Goal: Task Accomplishment & Management: Use online tool/utility

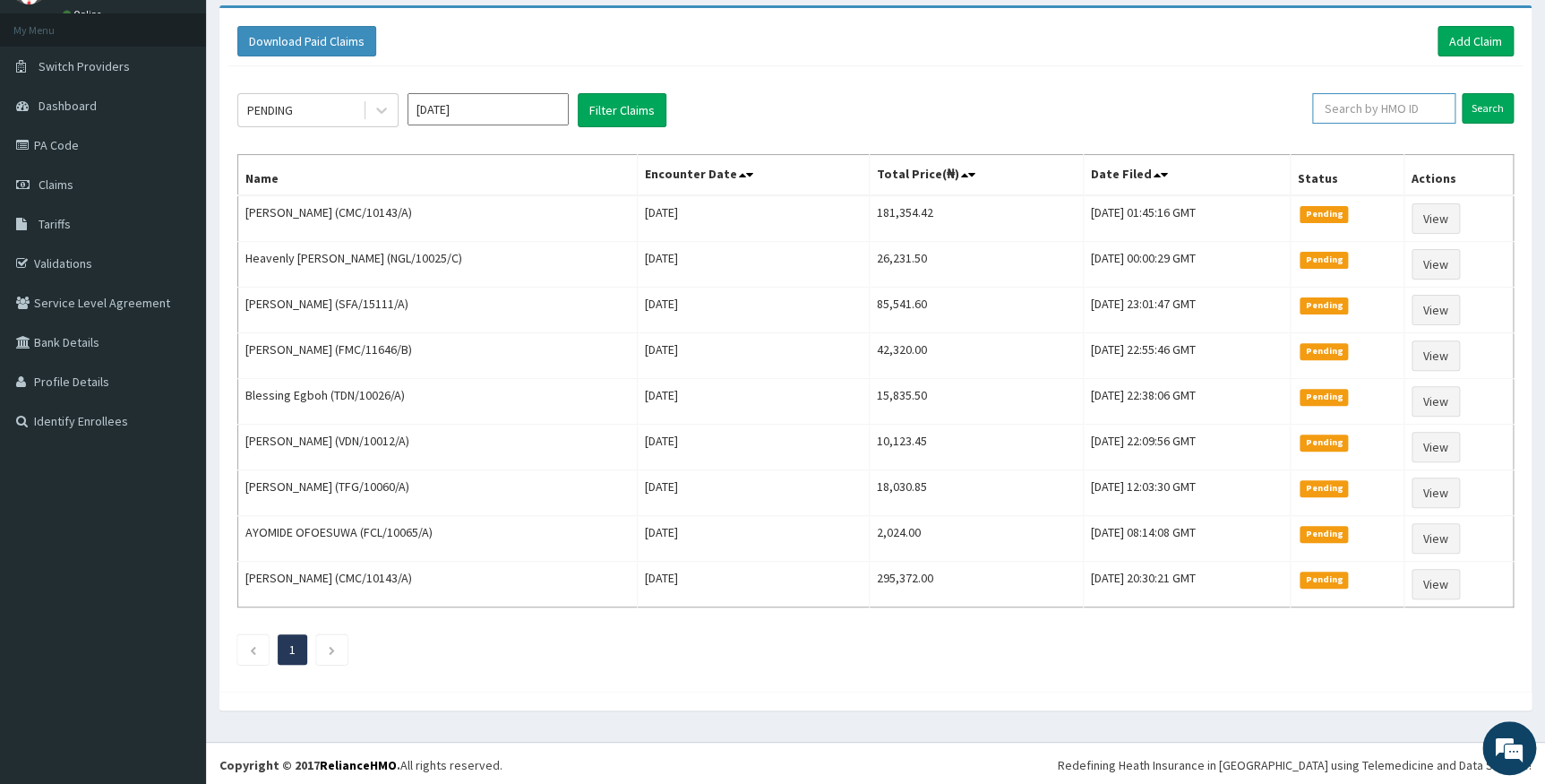
click at [1441, 102] on input "text" at bounding box center [1384, 108] width 144 height 31
type input "FMC/11555/A"
click at [1498, 102] on input "Search" at bounding box center [1488, 108] width 52 height 31
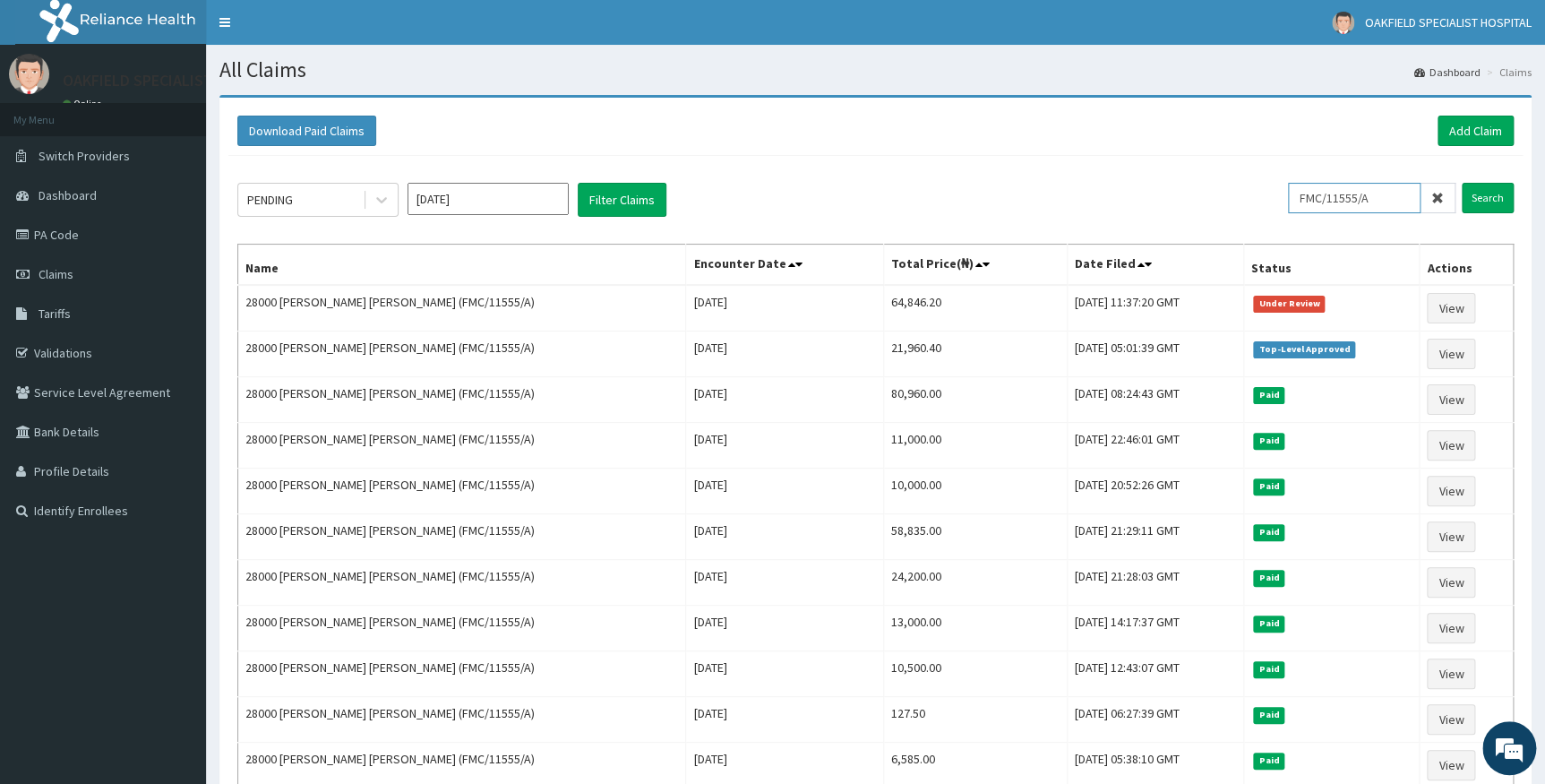
drag, startPoint x: 1310, startPoint y: 195, endPoint x: 1378, endPoint y: 198, distance: 68.1
click at [1378, 198] on input "FMC/11555/A" at bounding box center [1354, 198] width 133 height 31
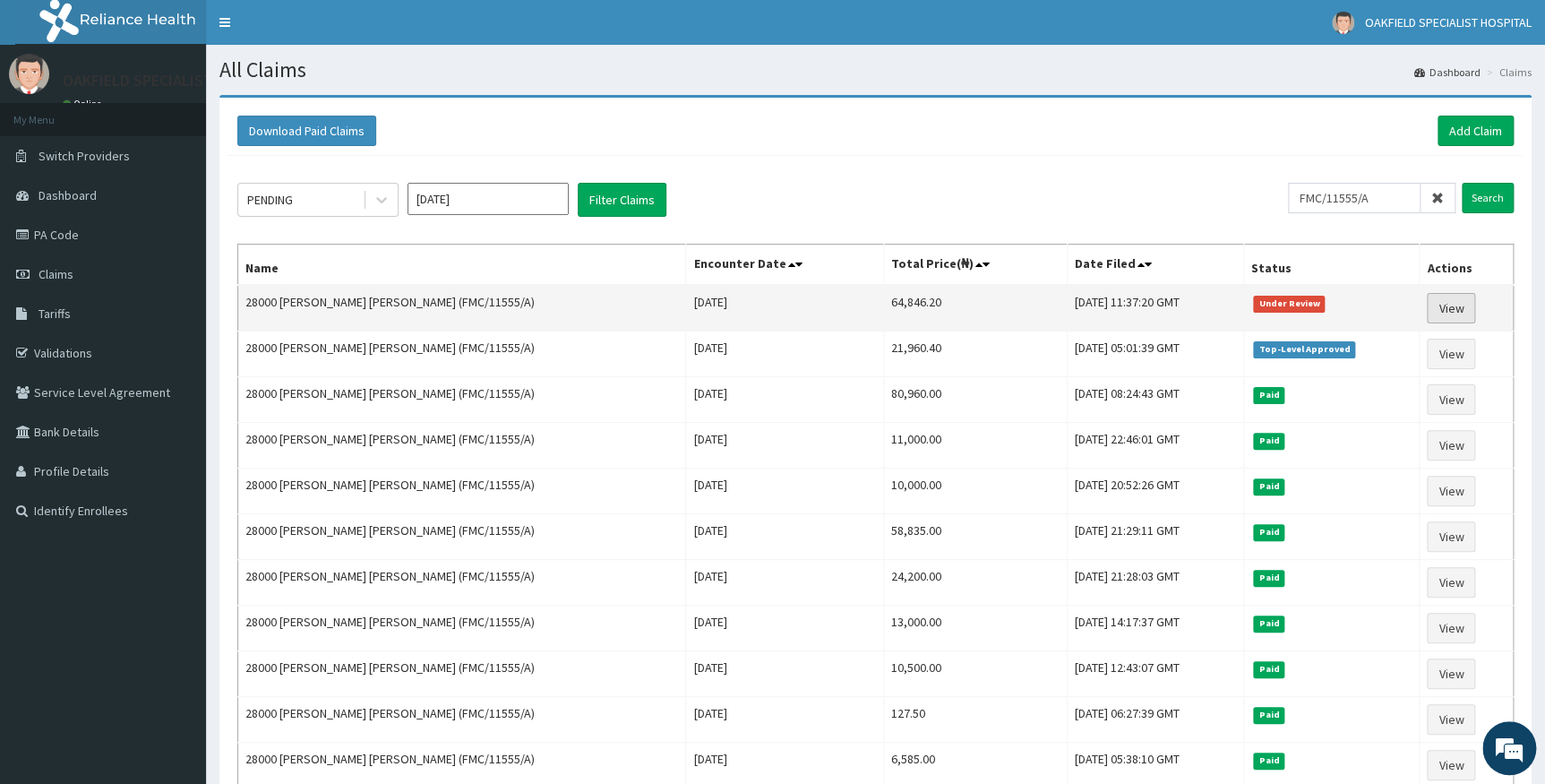
click at [1433, 304] on link "View" at bounding box center [1451, 308] width 49 height 31
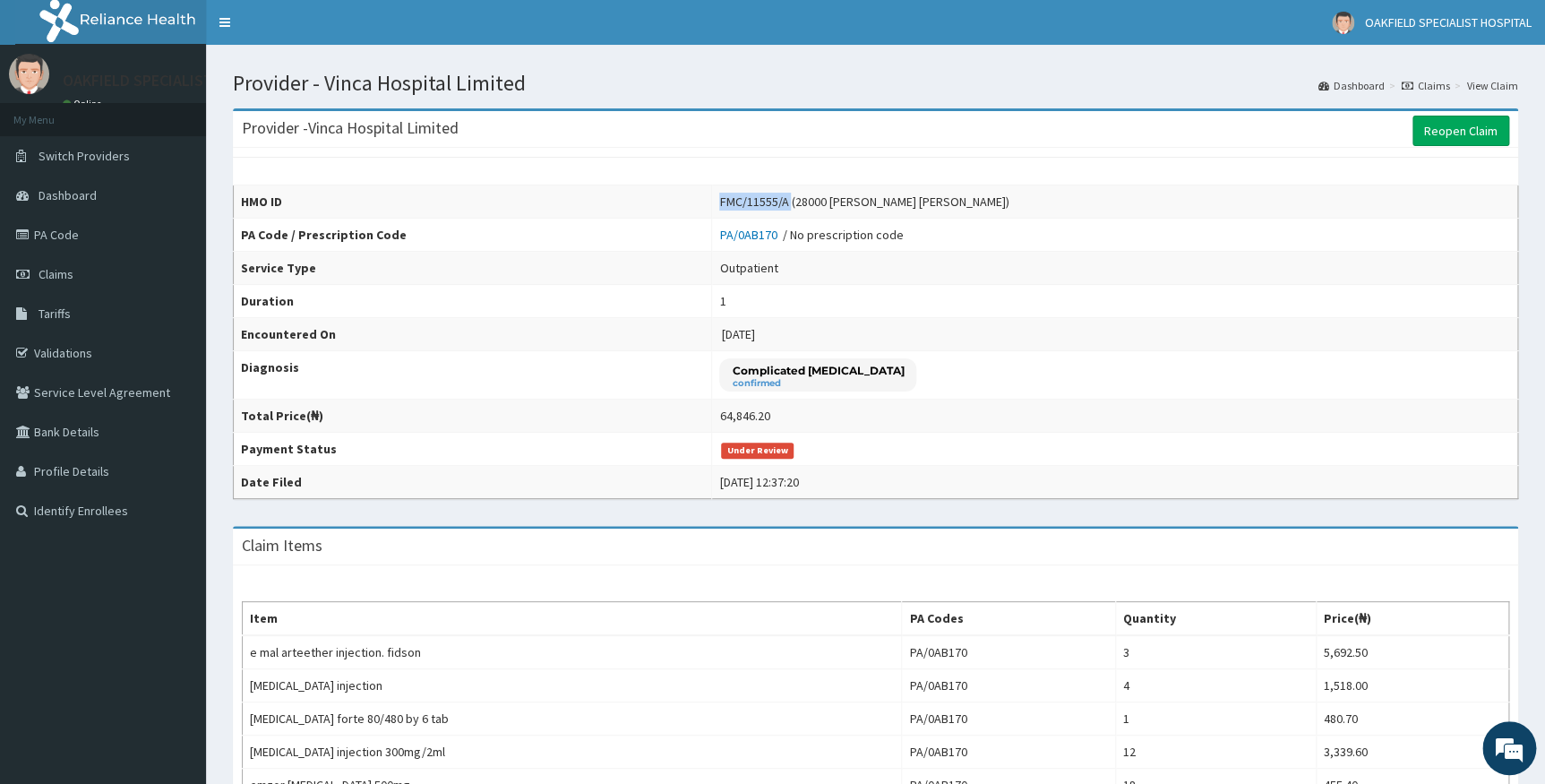
drag, startPoint x: 736, startPoint y: 201, endPoint x: 808, endPoint y: 207, distance: 72.2
click at [808, 207] on div "FMC/11555/A (28000 Beatrice Sheye Olorunfemi)" at bounding box center [864, 201] width 289 height 18
copy div "FMC/11555/A"
click at [63, 266] on span "Claims" at bounding box center [56, 274] width 35 height 16
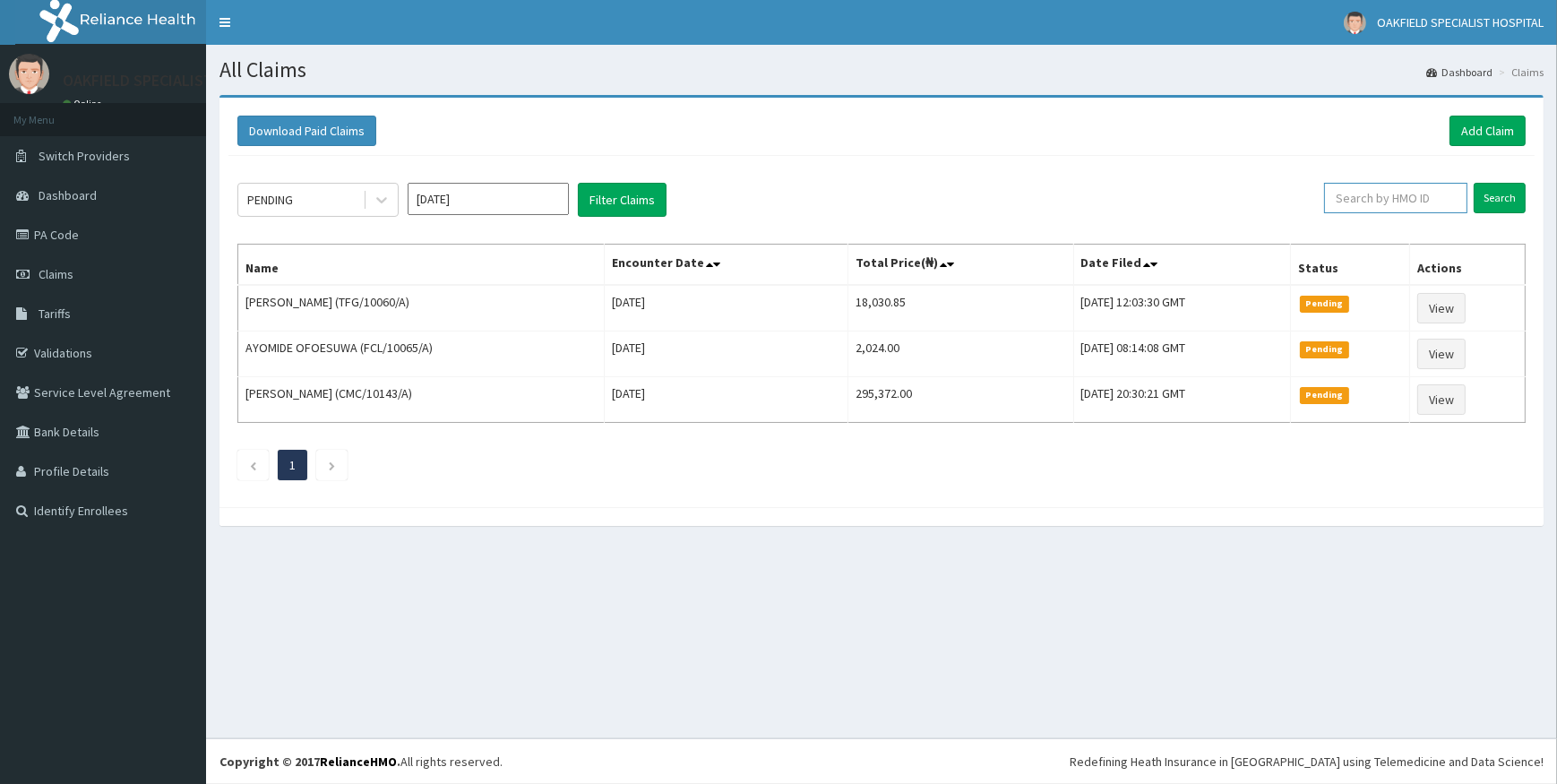
click at [1403, 201] on input "text" at bounding box center [1395, 198] width 144 height 31
paste input "FMC/11555/A"
type input "FMC/11555/A"
click at [1489, 199] on input "Search" at bounding box center [1500, 198] width 52 height 31
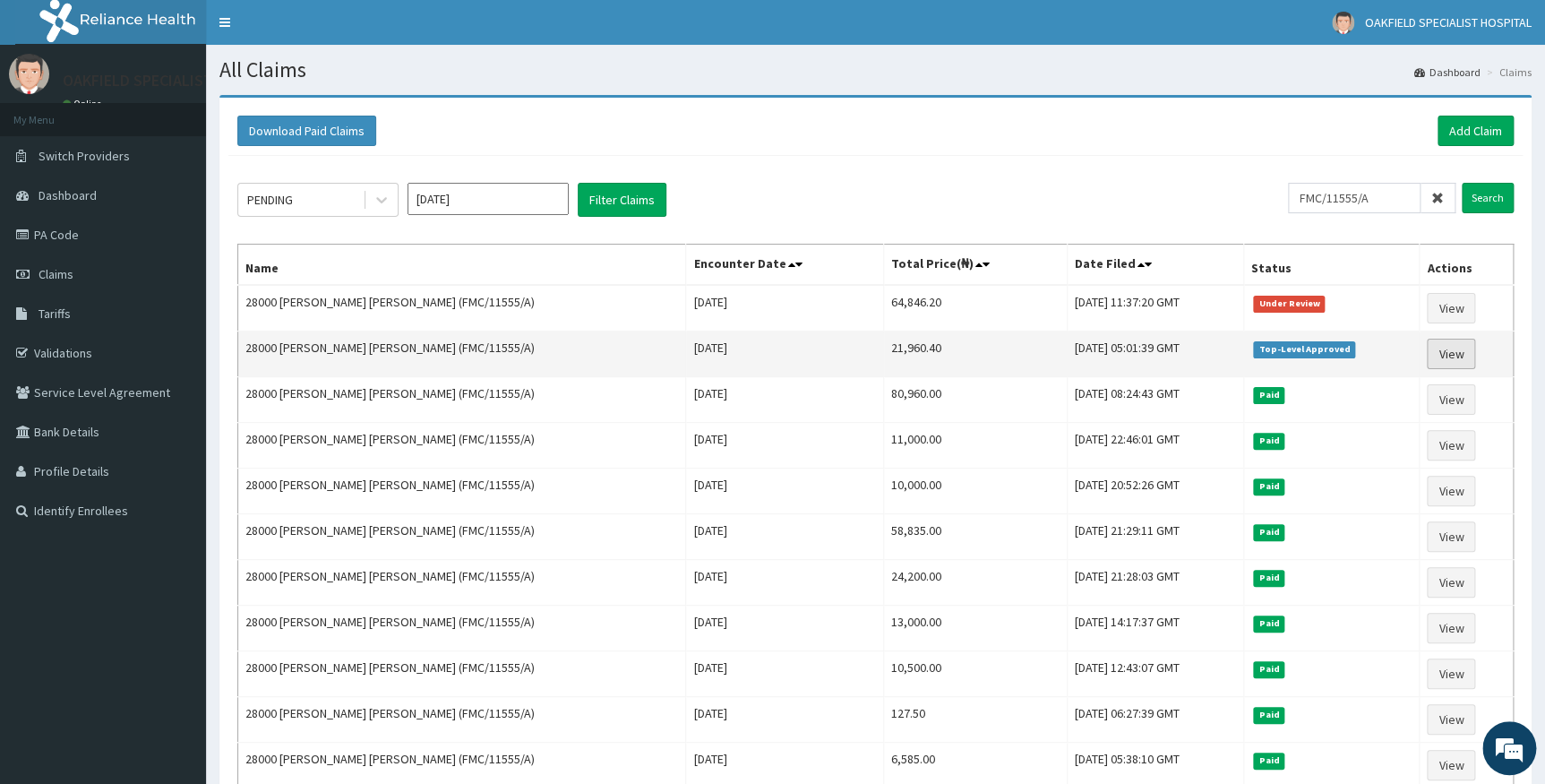
click at [1439, 357] on link "View" at bounding box center [1451, 354] width 49 height 31
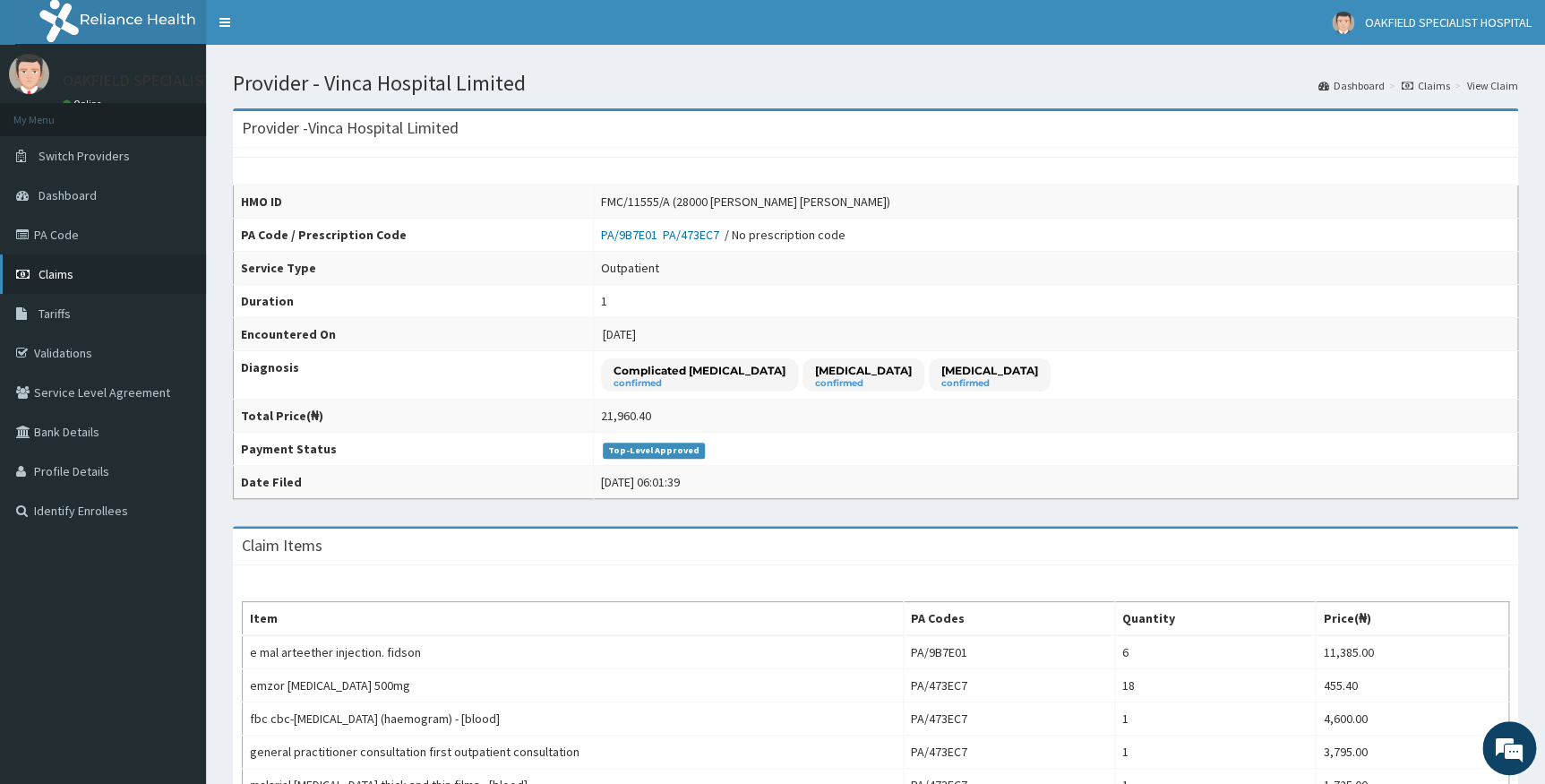
click at [62, 265] on link "Claims" at bounding box center [103, 275] width 206 height 40
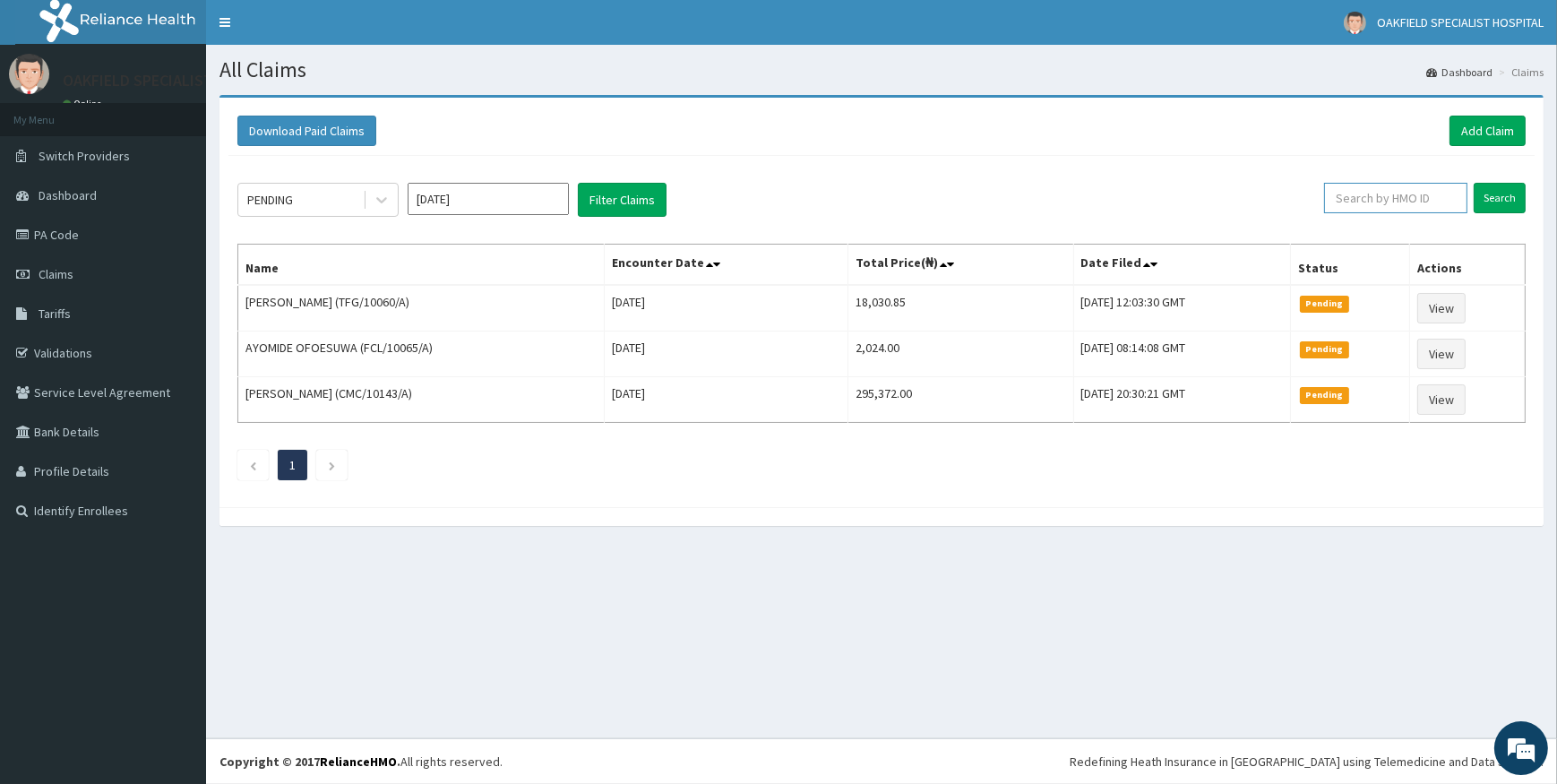
click at [1352, 187] on input "text" at bounding box center [1395, 198] width 144 height 31
paste input "AOF/10107/A"
type input "AOF/10107/A"
click at [1514, 188] on input "Search" at bounding box center [1500, 198] width 52 height 31
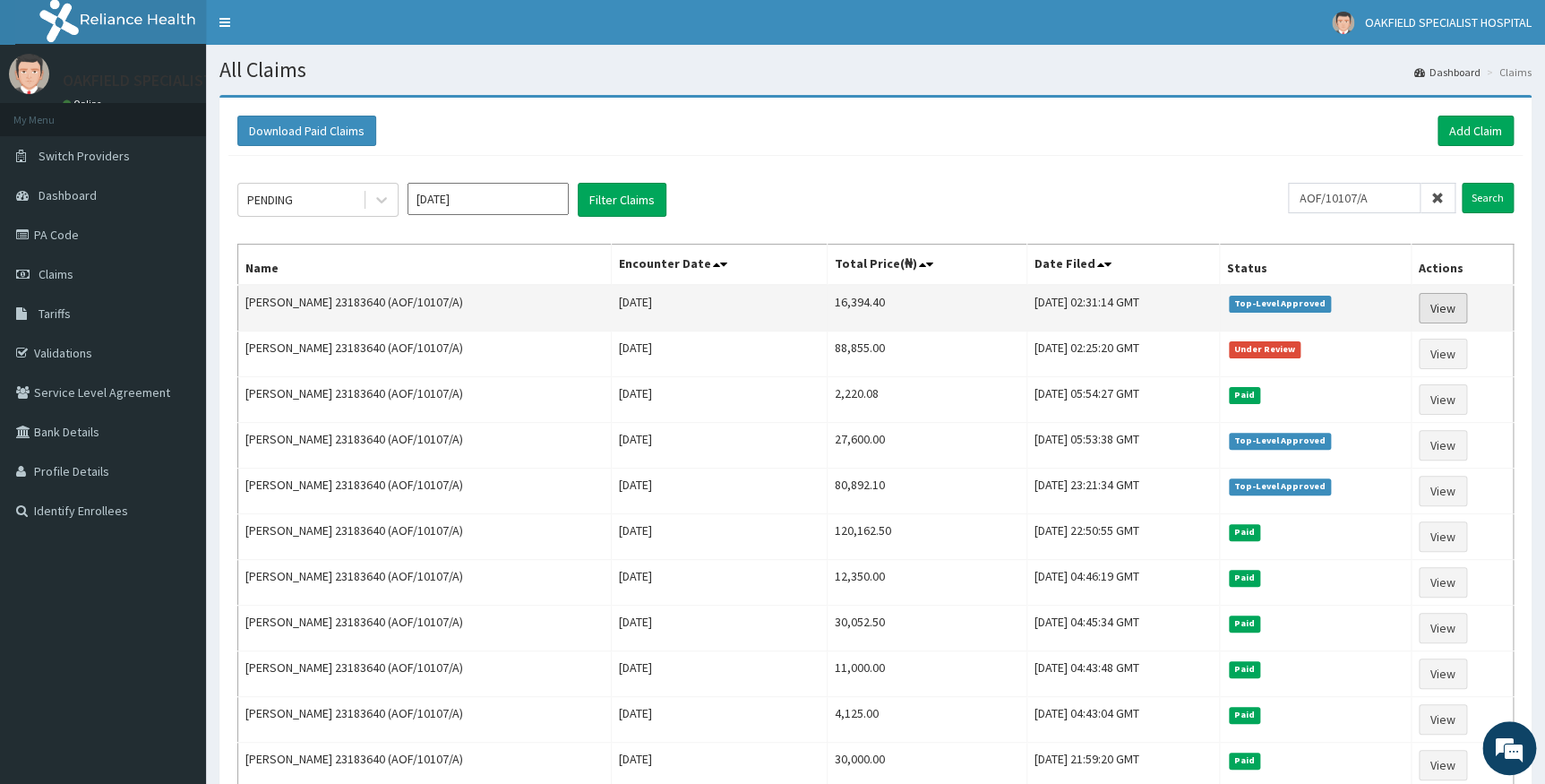
click at [1450, 313] on link "View" at bounding box center [1444, 308] width 49 height 31
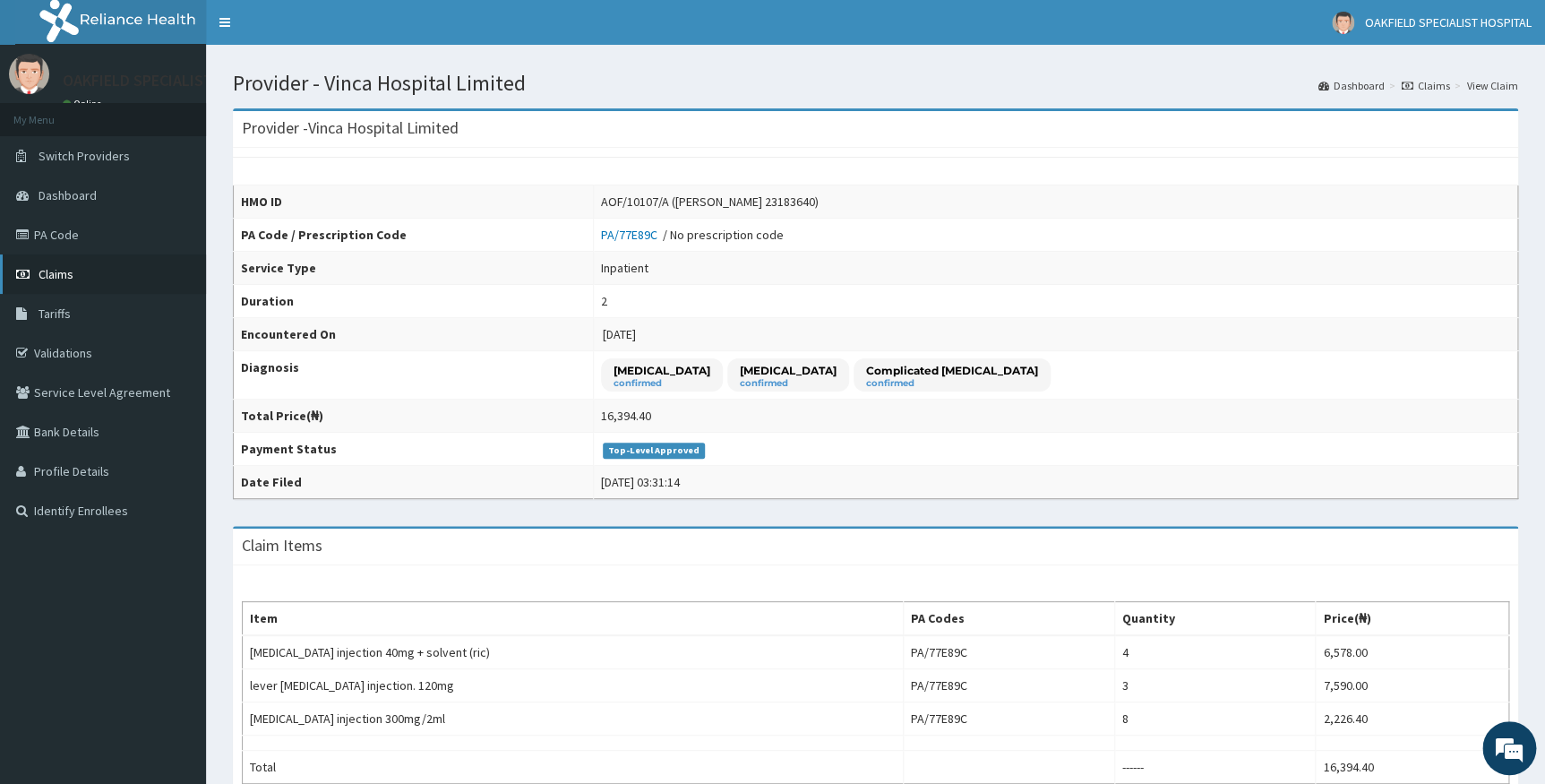
click at [89, 276] on link "Claims" at bounding box center [103, 275] width 206 height 40
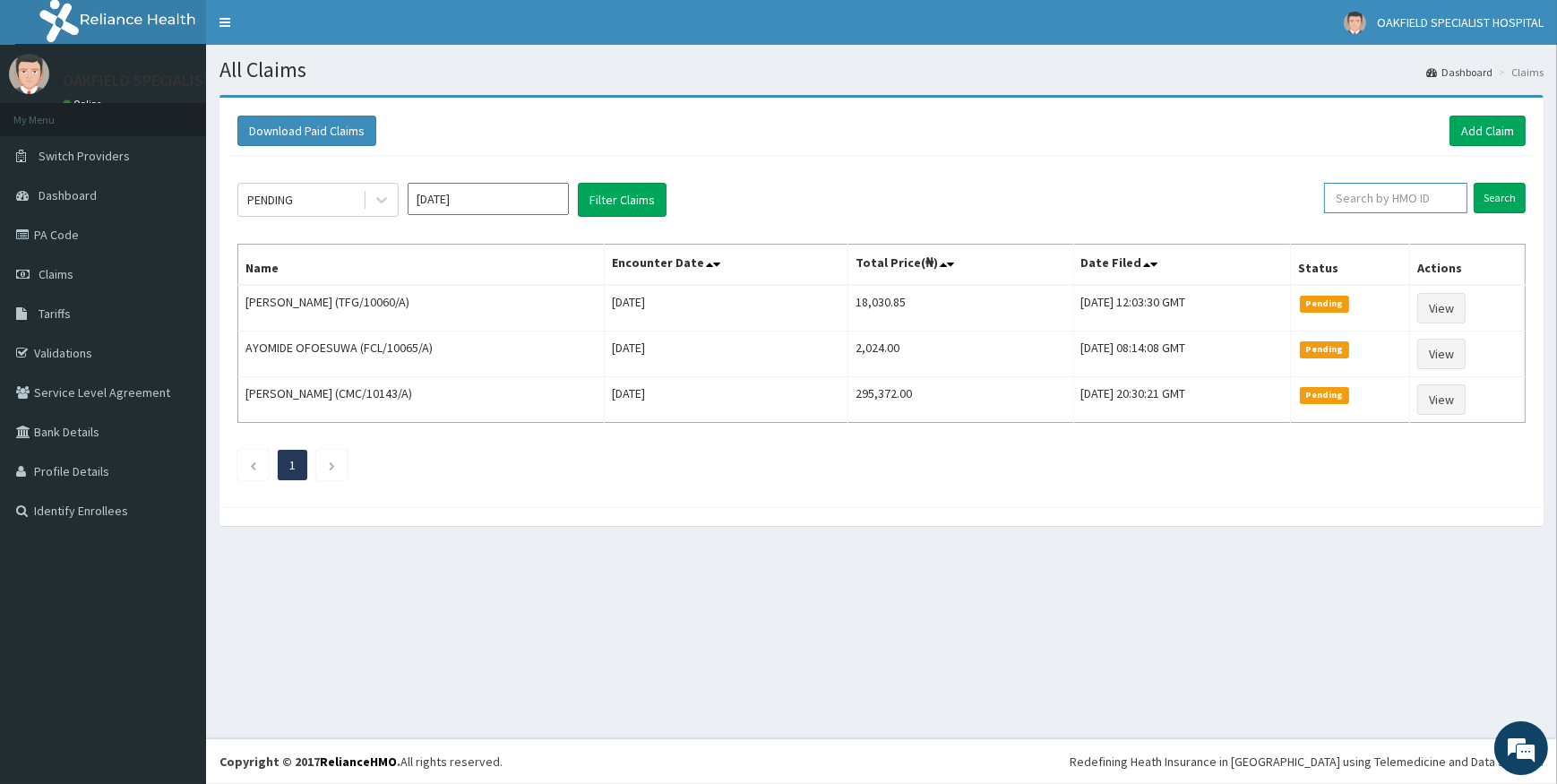
click at [1344, 196] on input "text" at bounding box center [1395, 198] width 144 height 31
paste input "CMC/10143/A"
type input "CMC/10143/A"
click at [1487, 191] on input "Search" at bounding box center [1500, 198] width 52 height 31
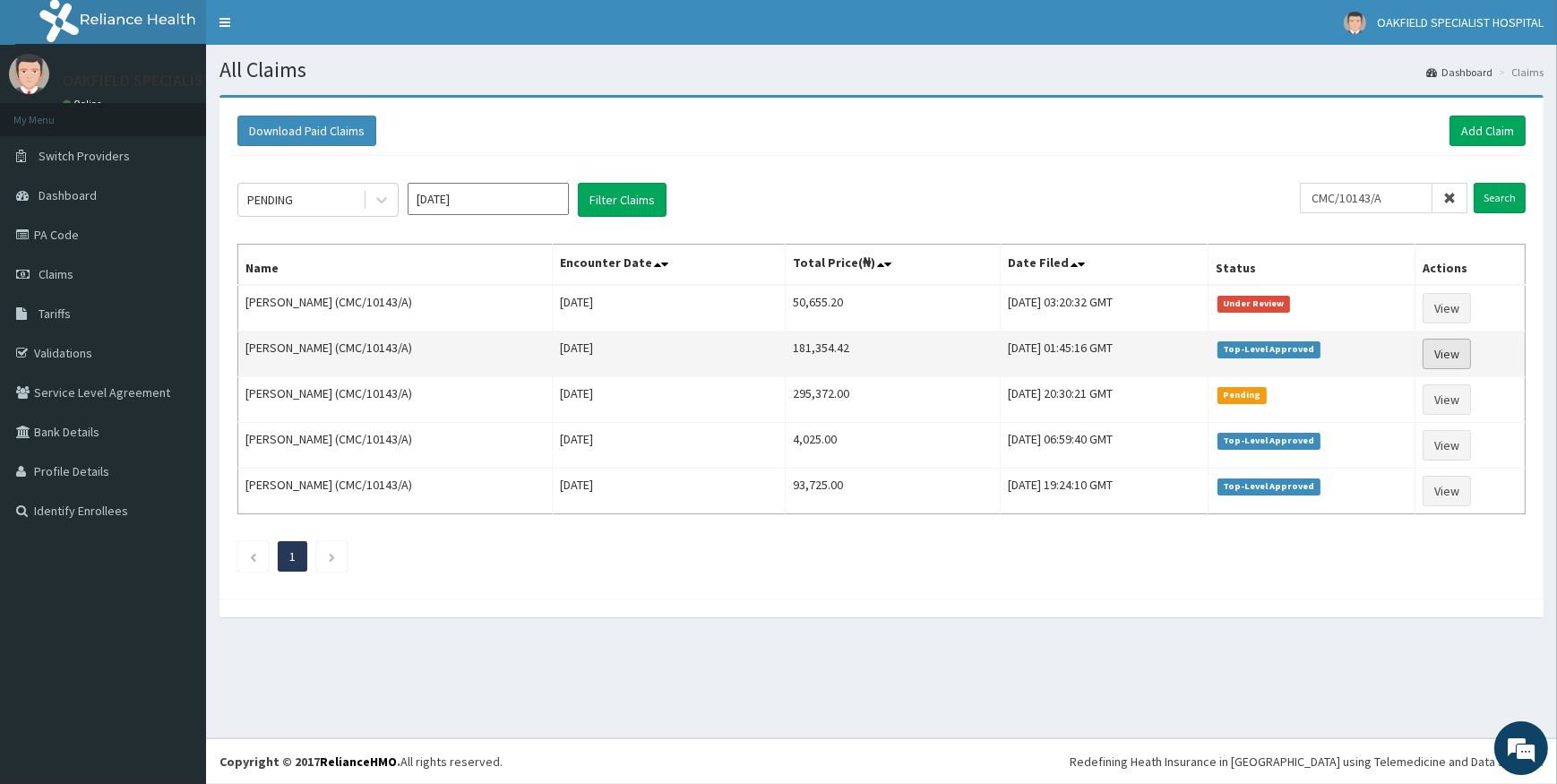
click at [1452, 350] on link "View" at bounding box center [1447, 354] width 49 height 31
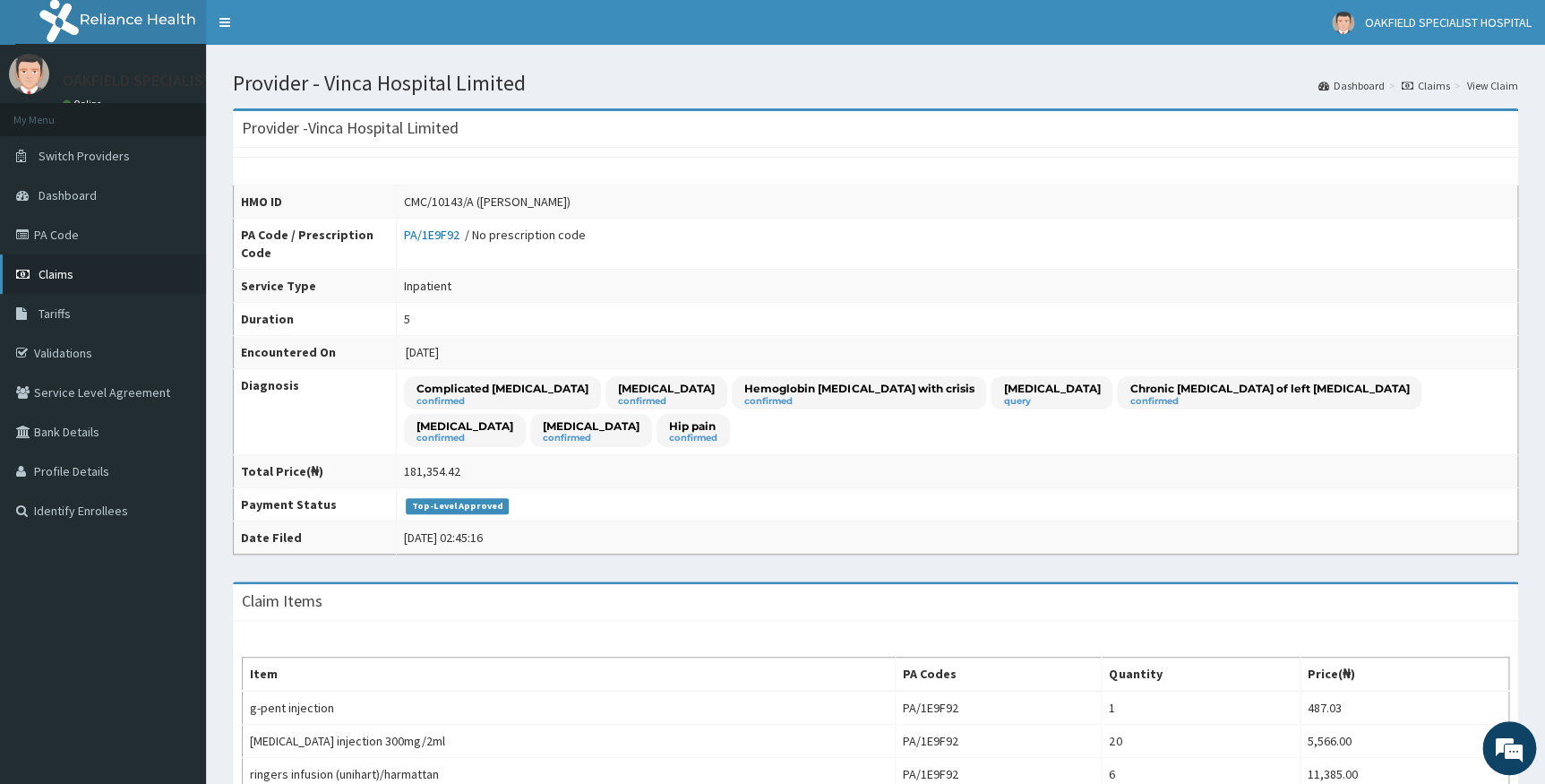
click at [71, 274] on span "Claims" at bounding box center [56, 274] width 35 height 16
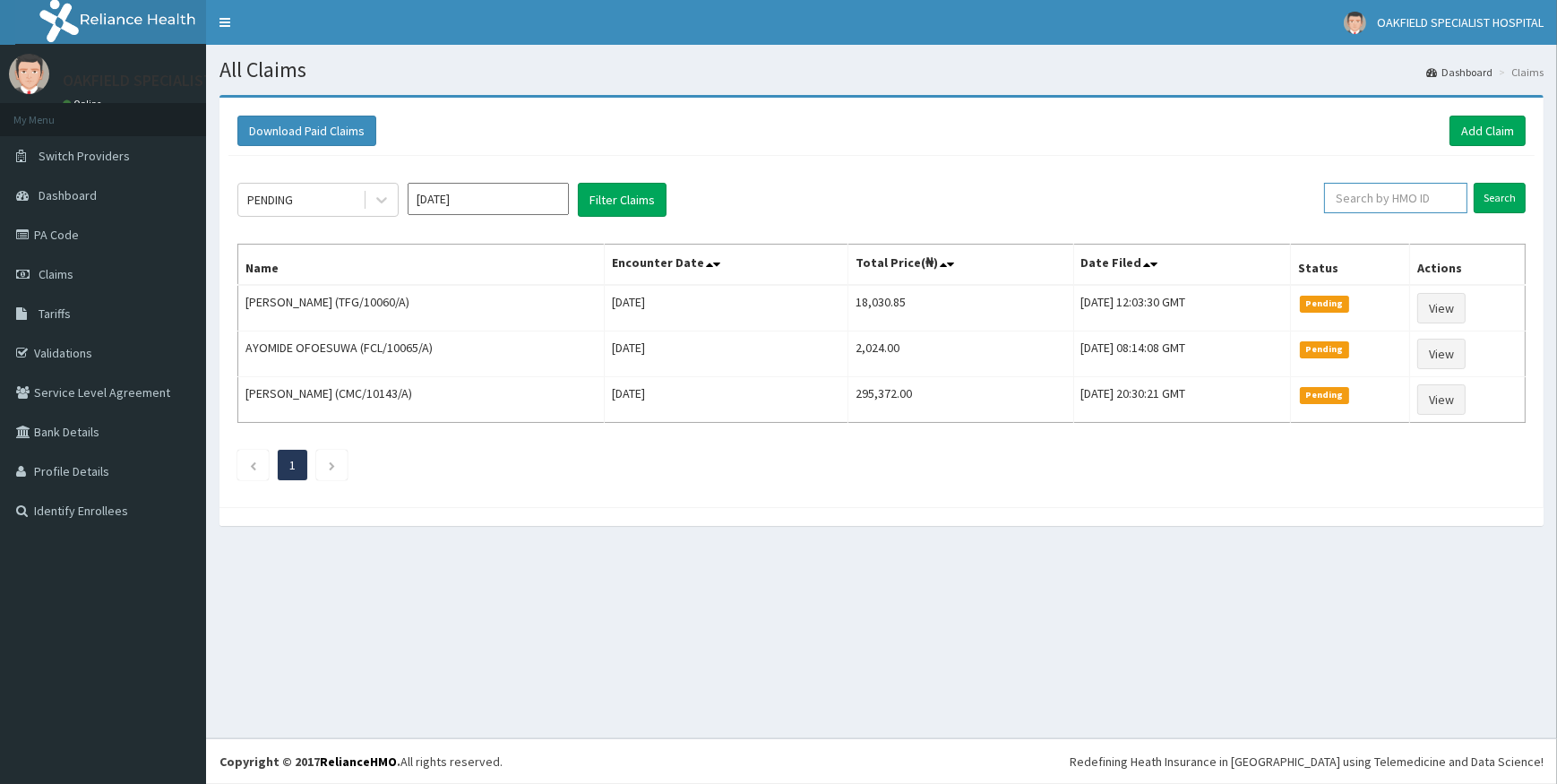
click at [1417, 198] on input "text" at bounding box center [1395, 198] width 144 height 31
paste input "CMC/10143/A"
click at [1492, 190] on input "Search" at bounding box center [1500, 198] width 52 height 31
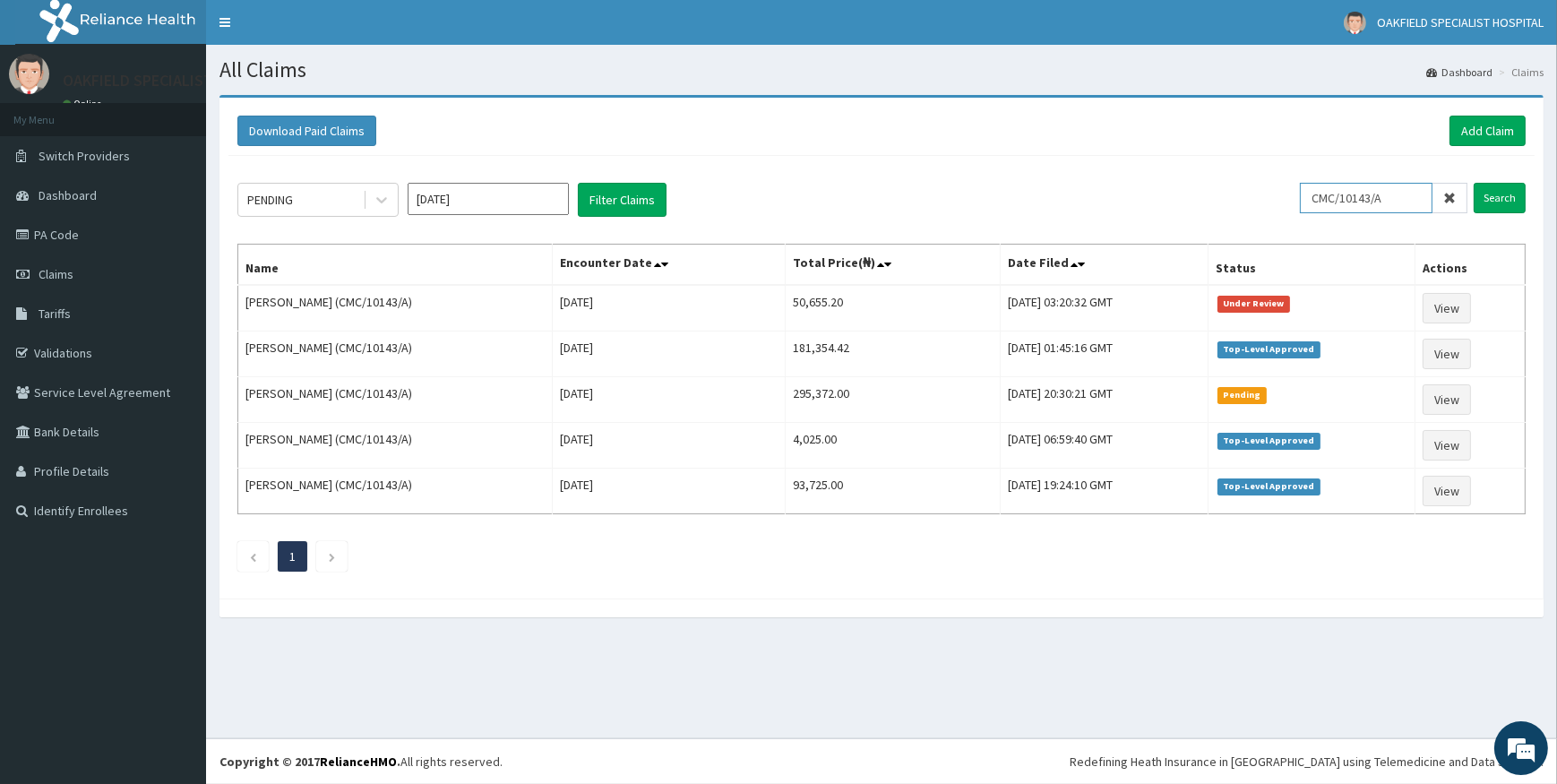
click at [1402, 186] on input "CMC/10143/A" at bounding box center [1366, 198] width 133 height 31
type input "C"
paste input "FMC/11555/A"
type input "FMC/11555/A"
drag, startPoint x: 1505, startPoint y: 188, endPoint x: 1488, endPoint y: 189, distance: 17.0
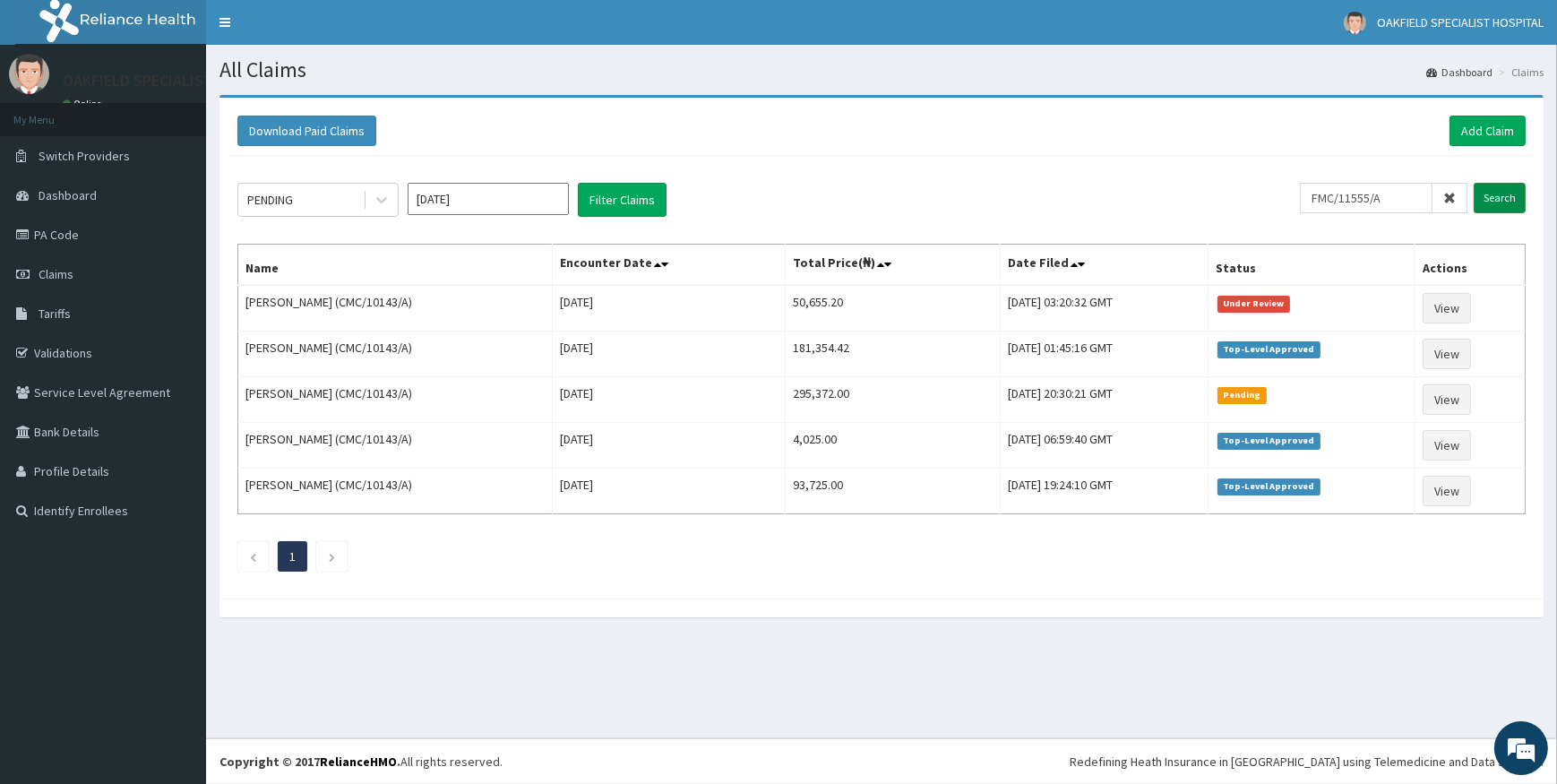
click at [1499, 189] on input "Search" at bounding box center [1500, 198] width 52 height 31
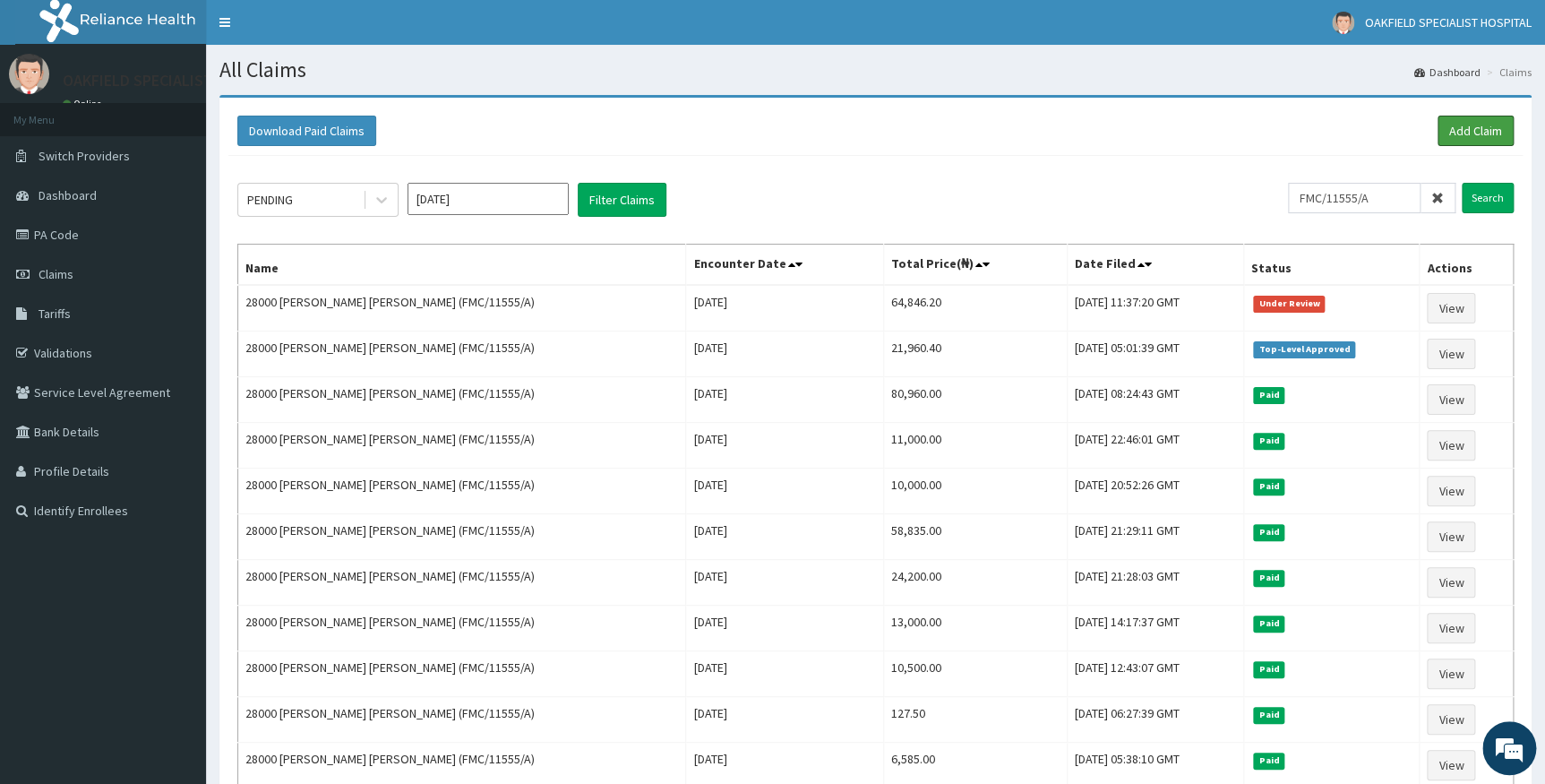
drag, startPoint x: 1452, startPoint y: 132, endPoint x: 1424, endPoint y: 120, distance: 30.5
click at [1452, 134] on link "Add Claim" at bounding box center [1475, 131] width 76 height 31
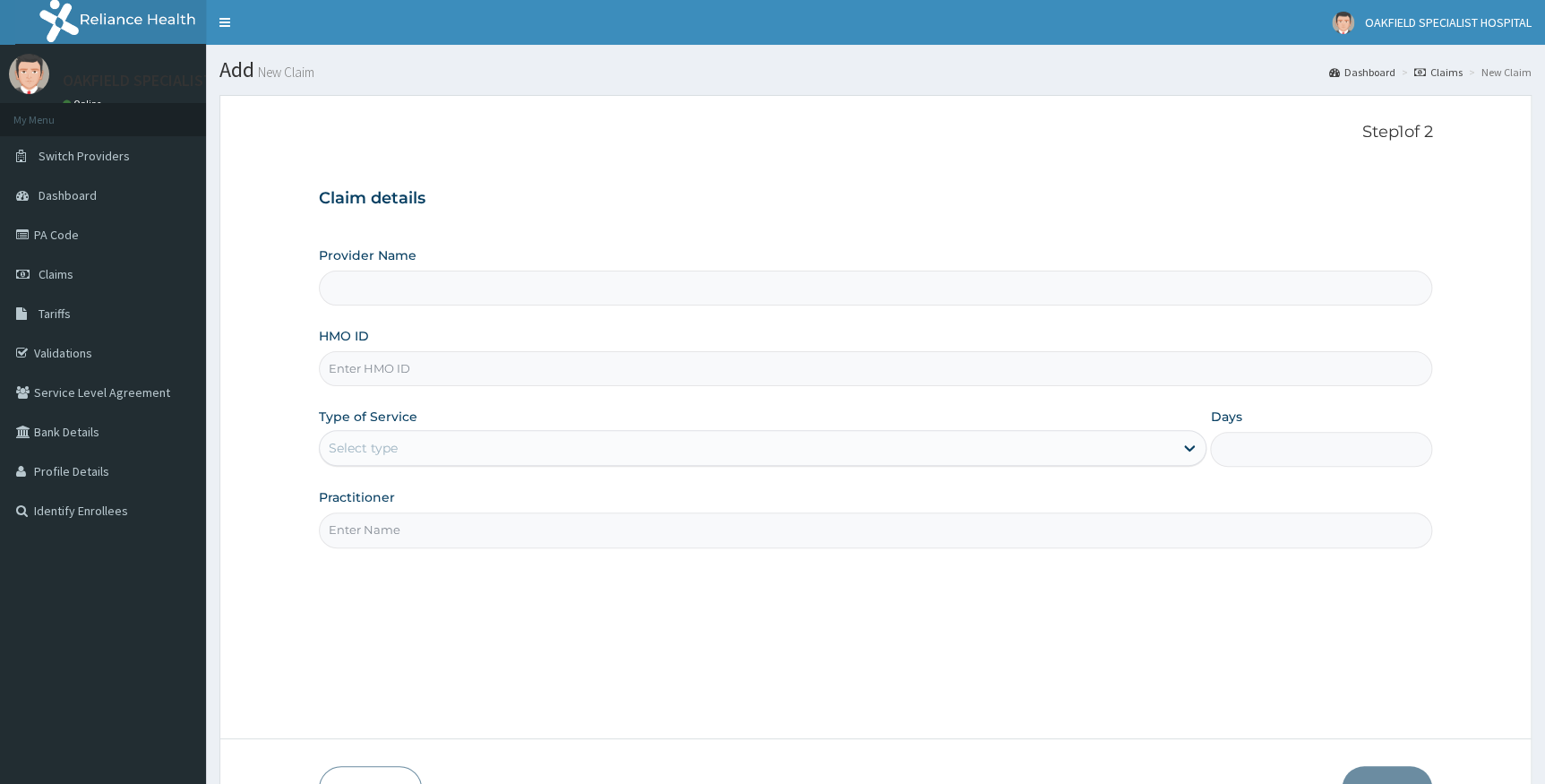
type input "Vinca Hospital Limited"
